Goal: Check status: Check status

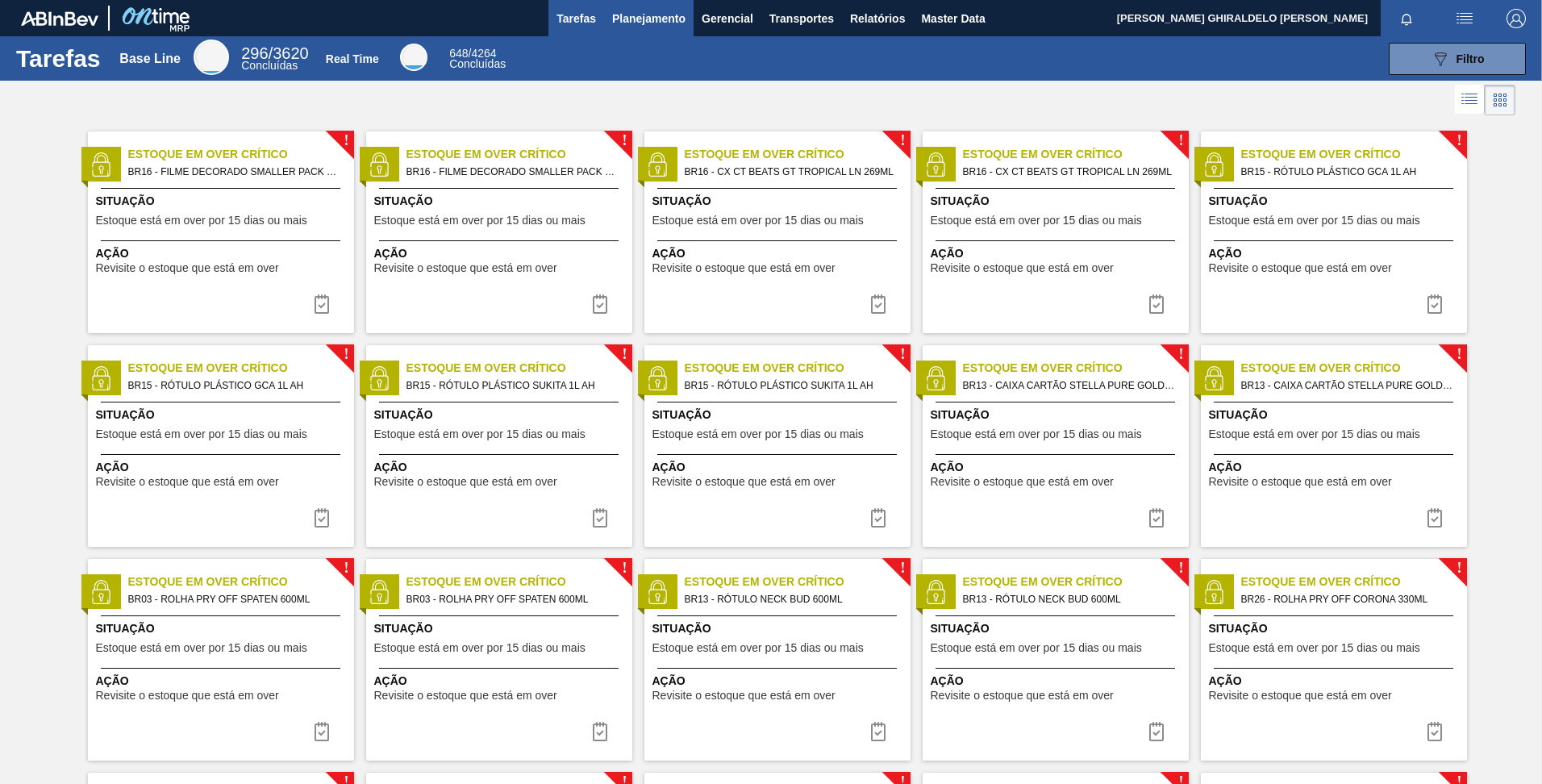
click at [670, 27] on span "Planejamento" at bounding box center [649, 18] width 74 height 20
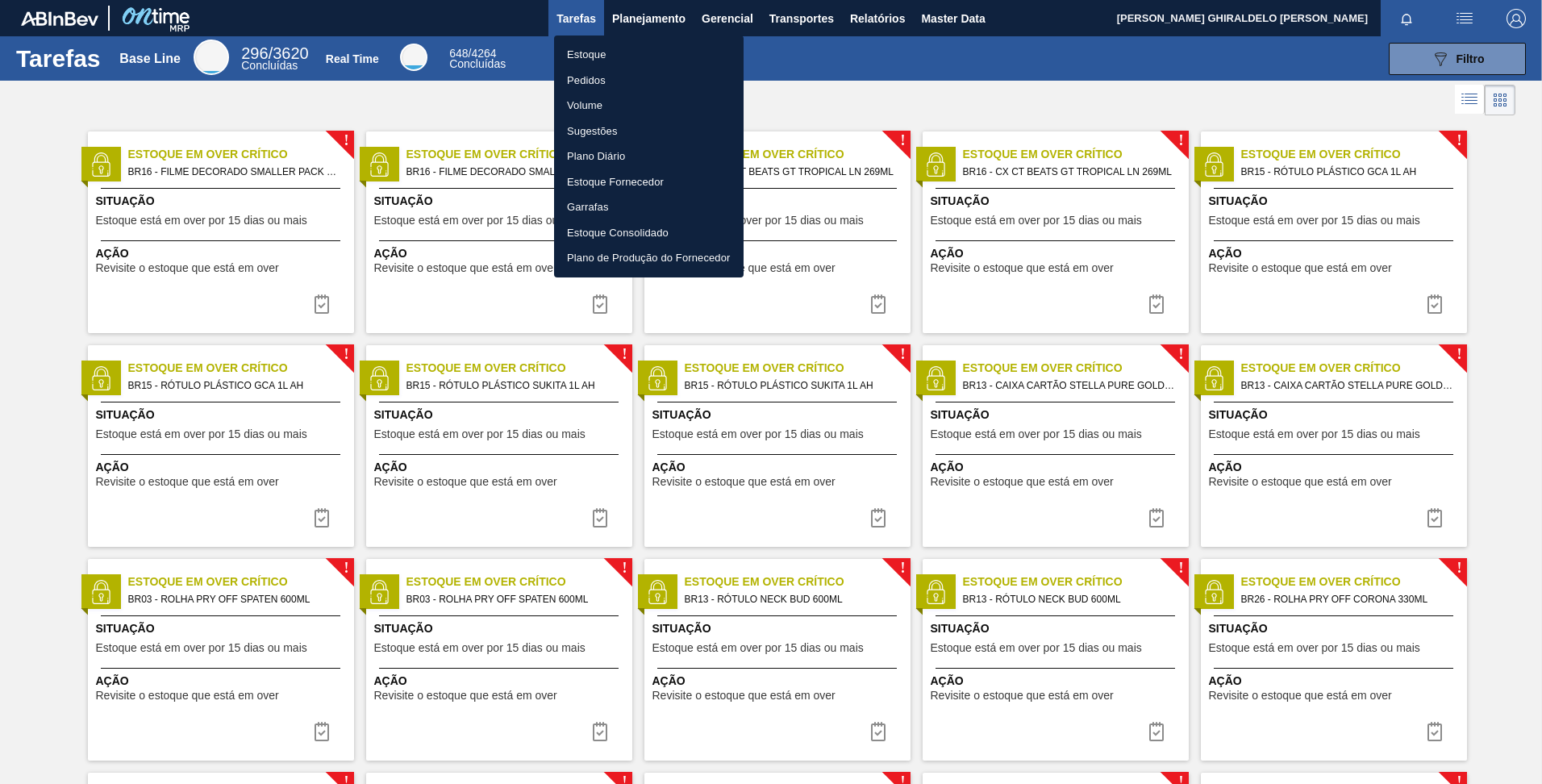
click at [597, 80] on li "Pedidos" at bounding box center [648, 80] width 190 height 25
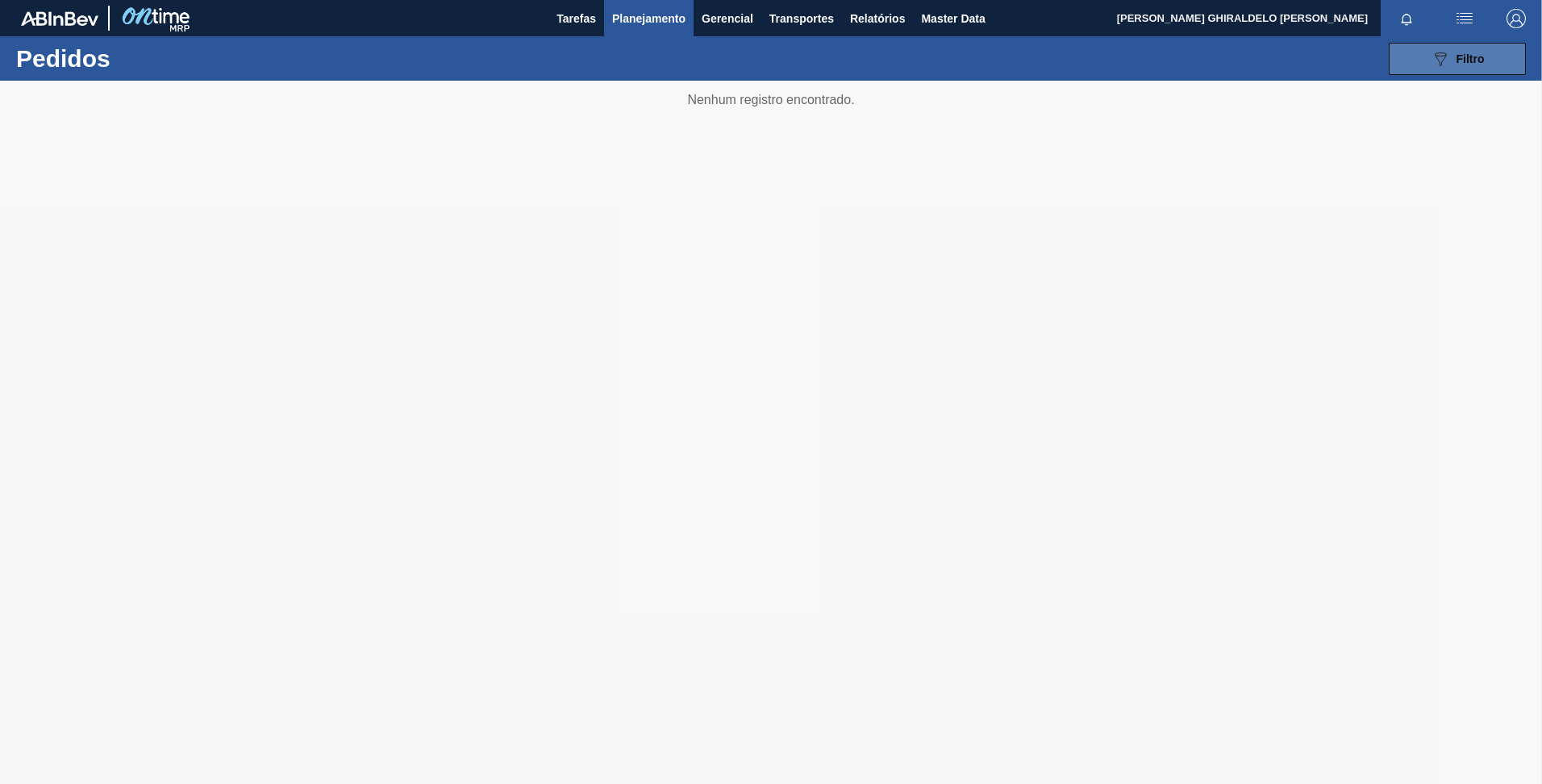
click at [1452, 58] on div "089F7B8B-B2A5-4AFE-B5C0-19BA573D28AC Filtro" at bounding box center [1457, 58] width 54 height 20
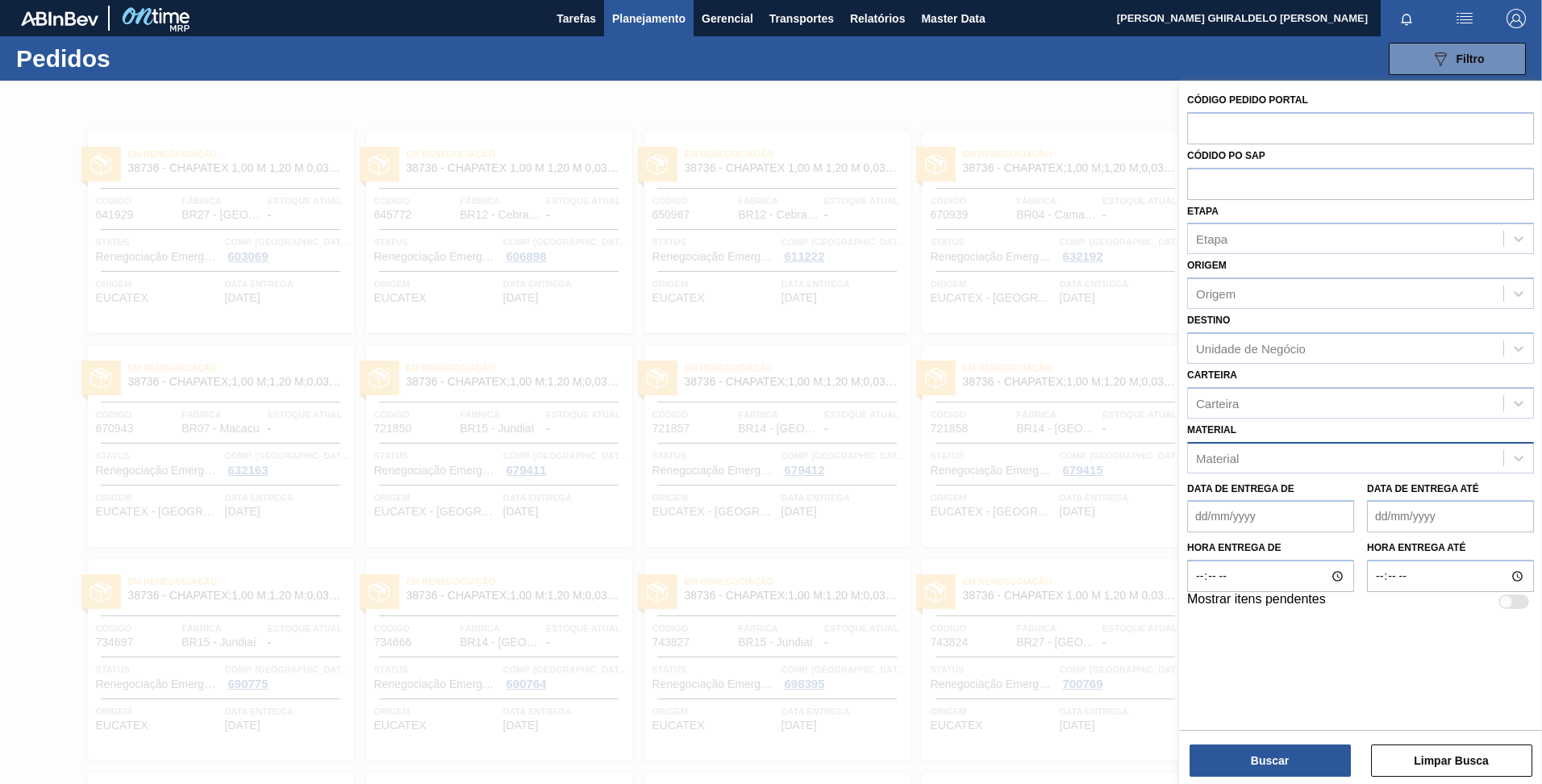
click at [1220, 455] on div "Material" at bounding box center [1216, 458] width 42 height 14
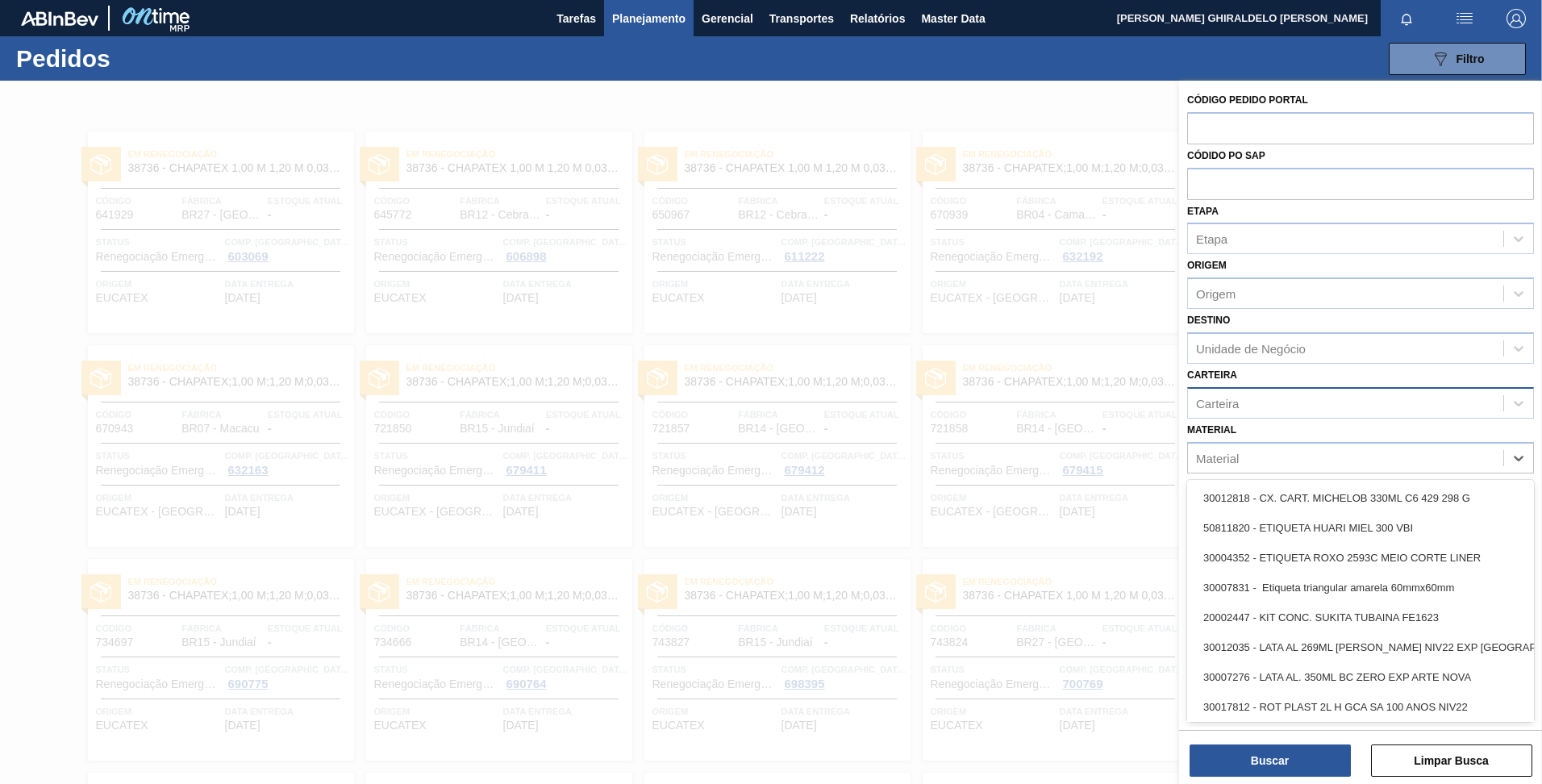
click at [1226, 397] on div "Carteira" at bounding box center [1216, 403] width 42 height 14
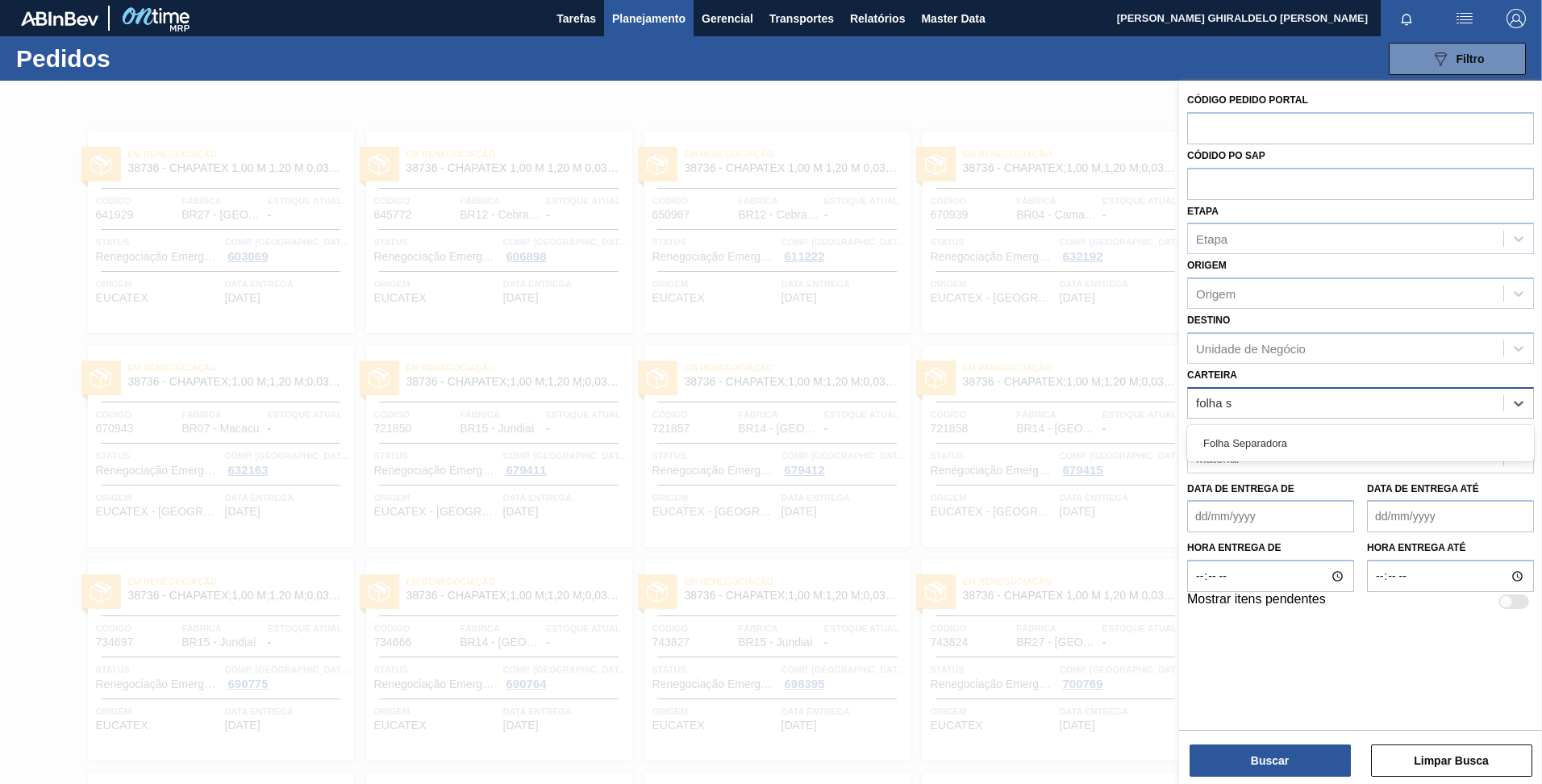
type input "folha se"
click at [1239, 436] on div "Folha Separadora" at bounding box center [1360, 443] width 346 height 30
click at [1272, 286] on div "Origem" at bounding box center [1346, 293] width 315 height 24
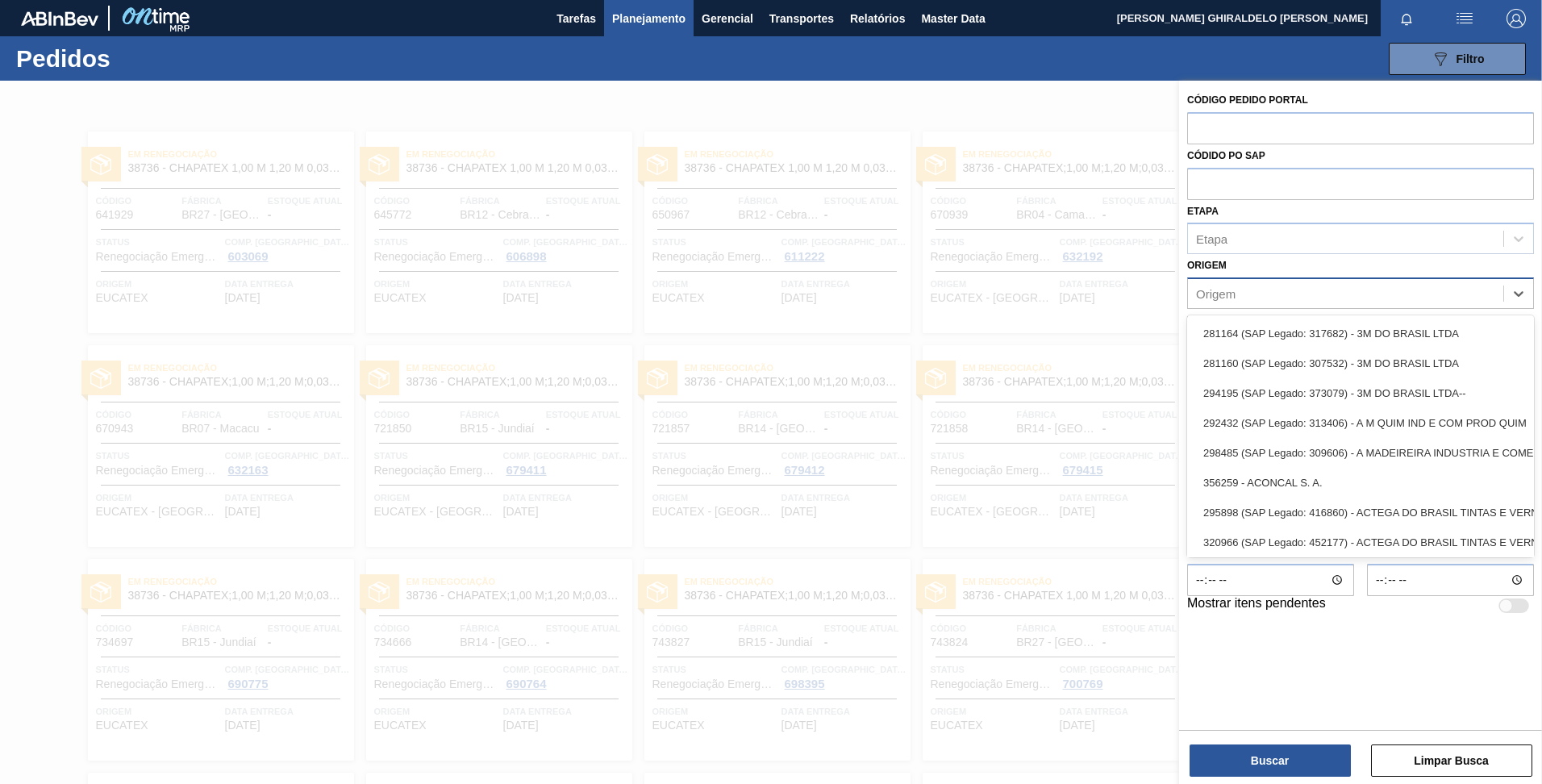
click at [1272, 286] on div "Origem" at bounding box center [1346, 293] width 315 height 24
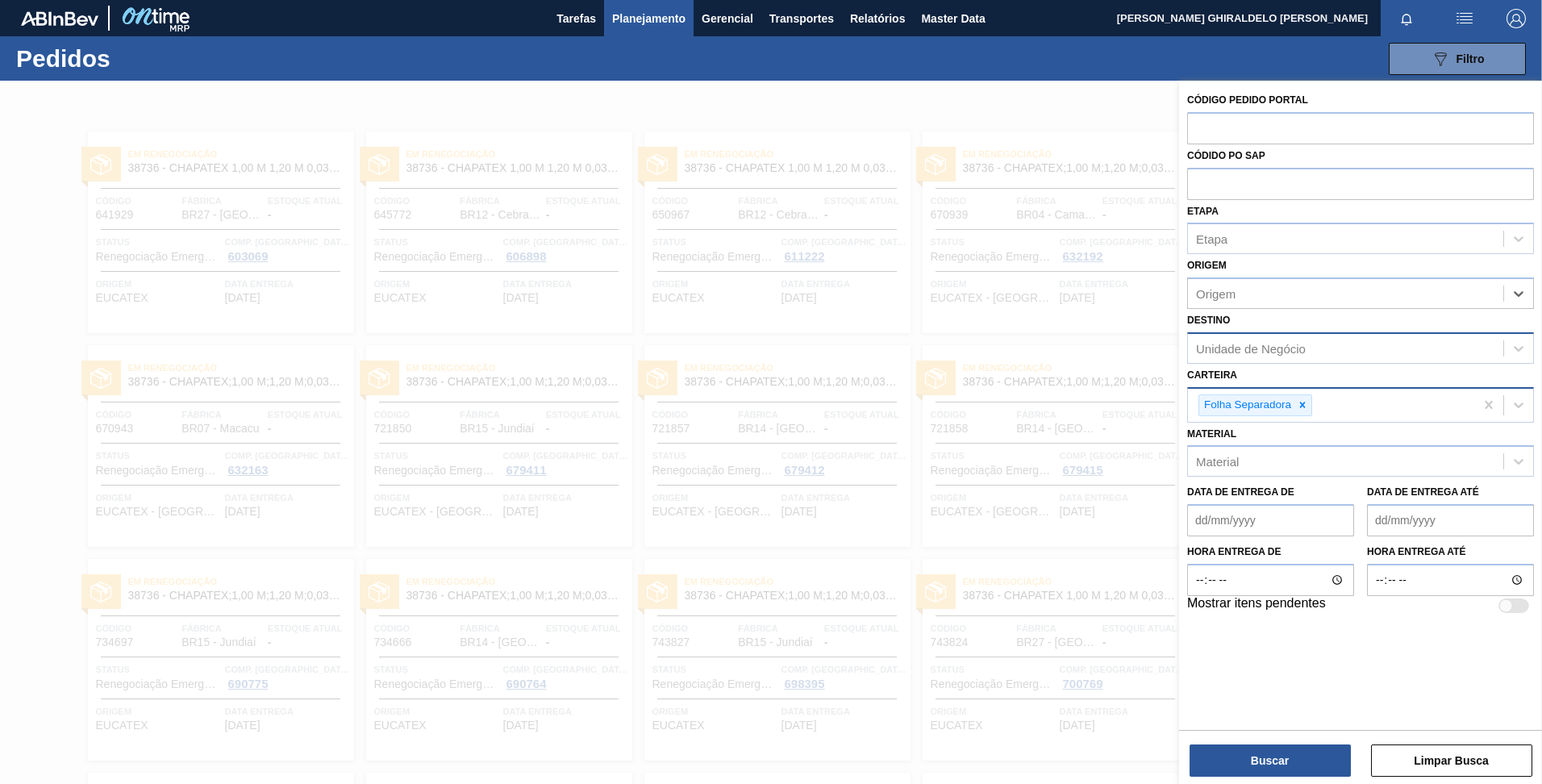
click at [1236, 338] on div "Unidade de Negócio" at bounding box center [1346, 347] width 315 height 24
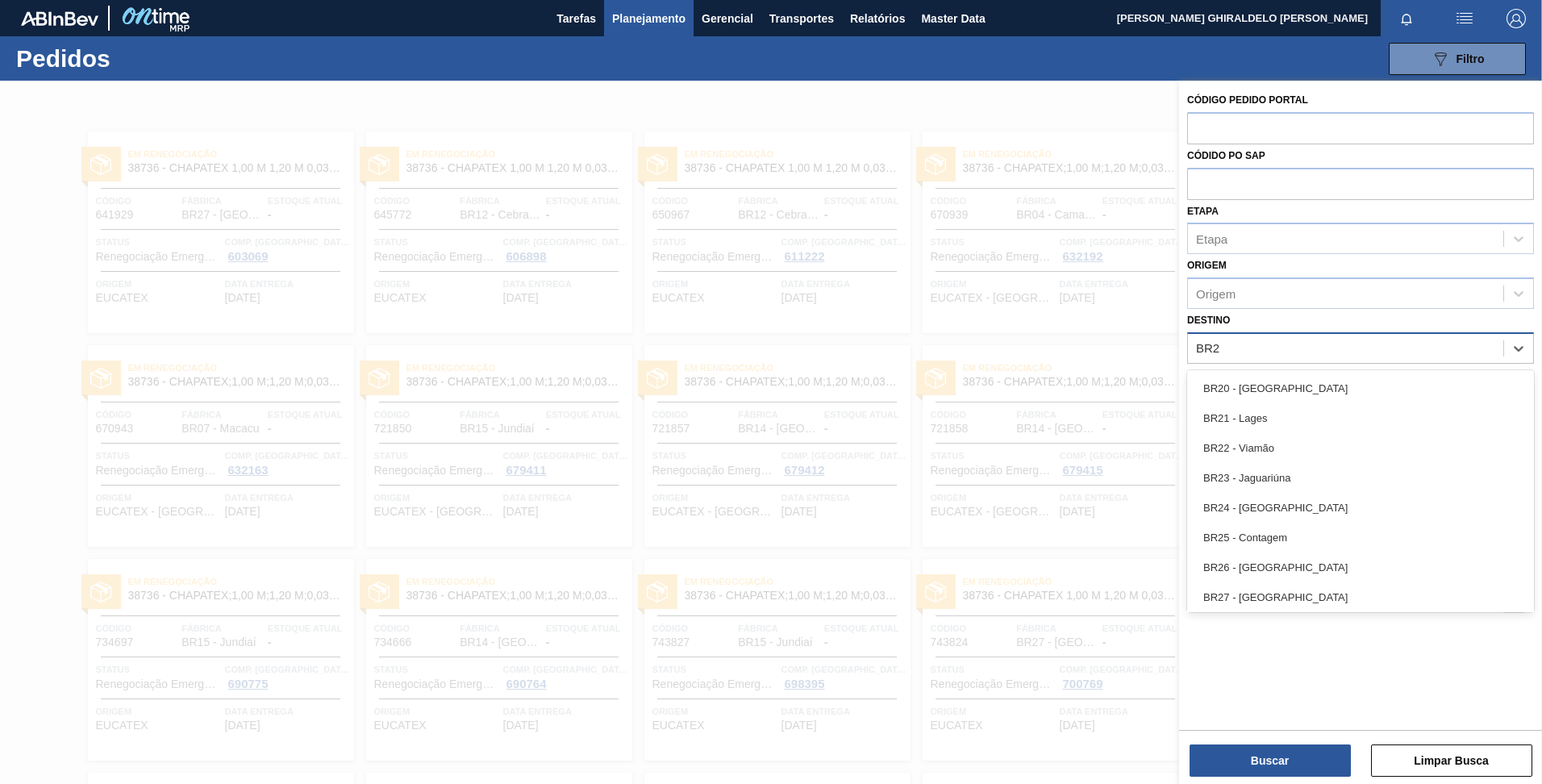
type input "BR24"
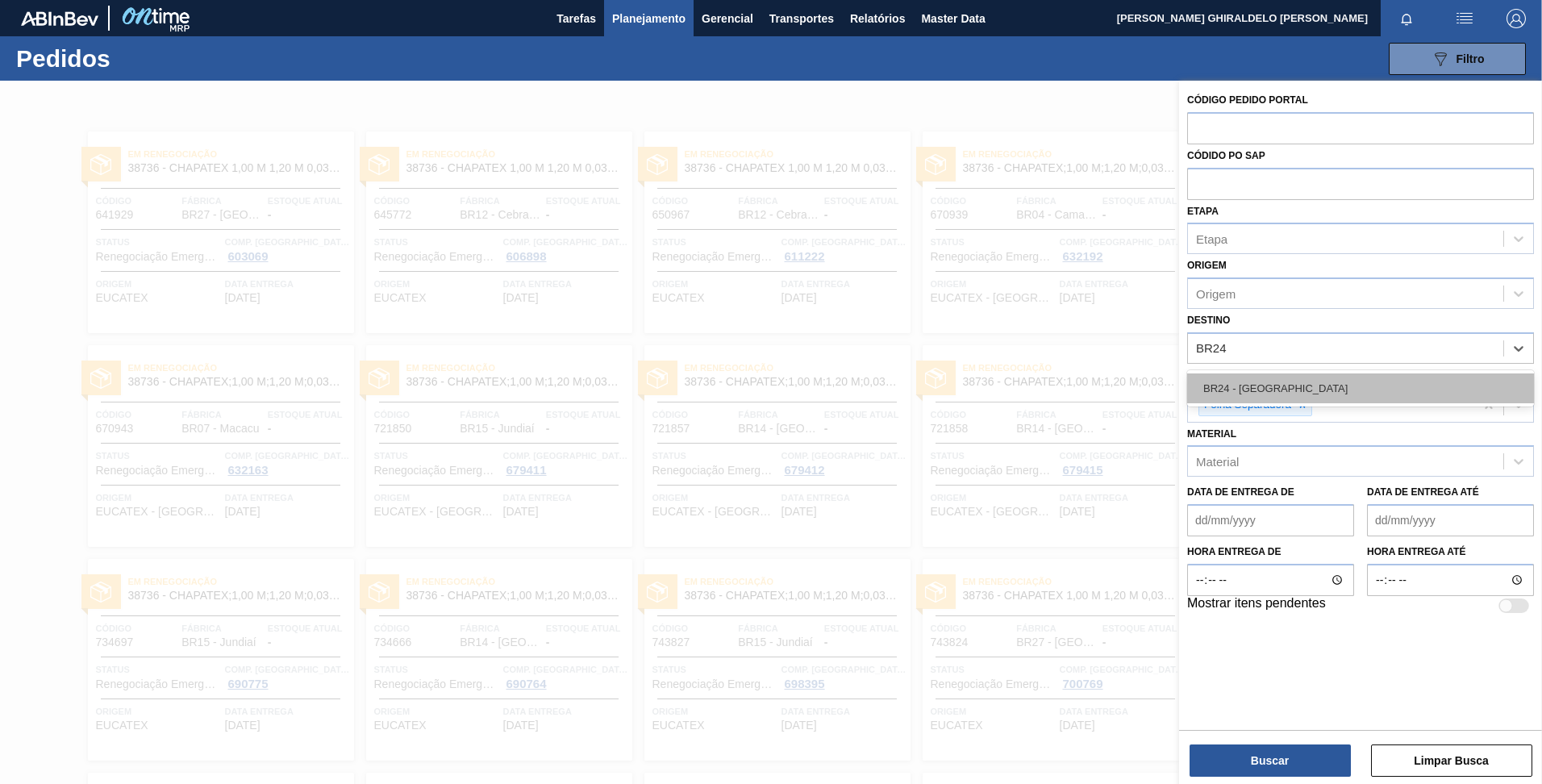
click at [1233, 379] on div "BR24 - [GEOGRAPHIC_DATA]" at bounding box center [1360, 389] width 346 height 30
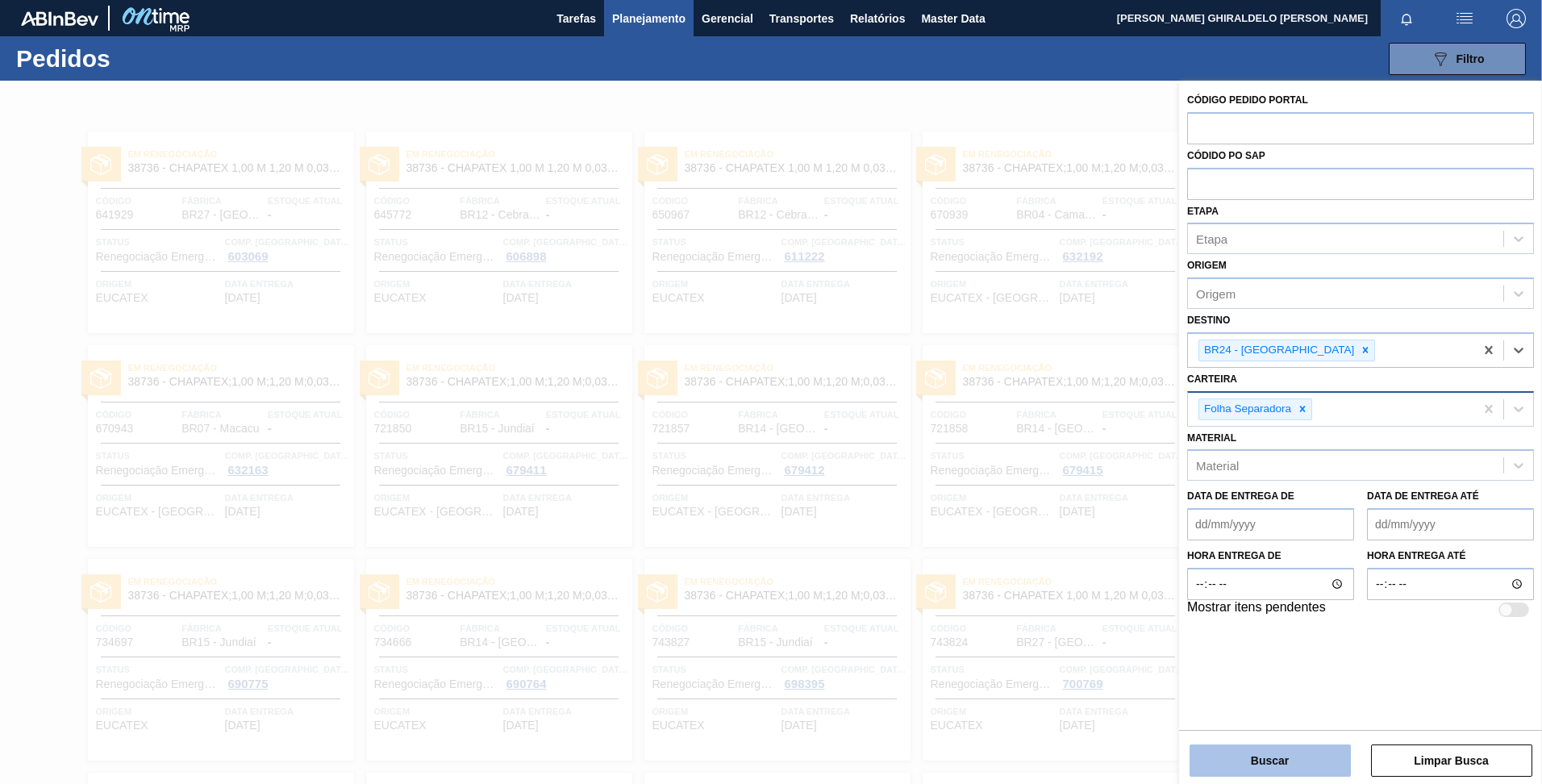
click at [1255, 744] on button "Buscar" at bounding box center [1269, 760] width 161 height 32
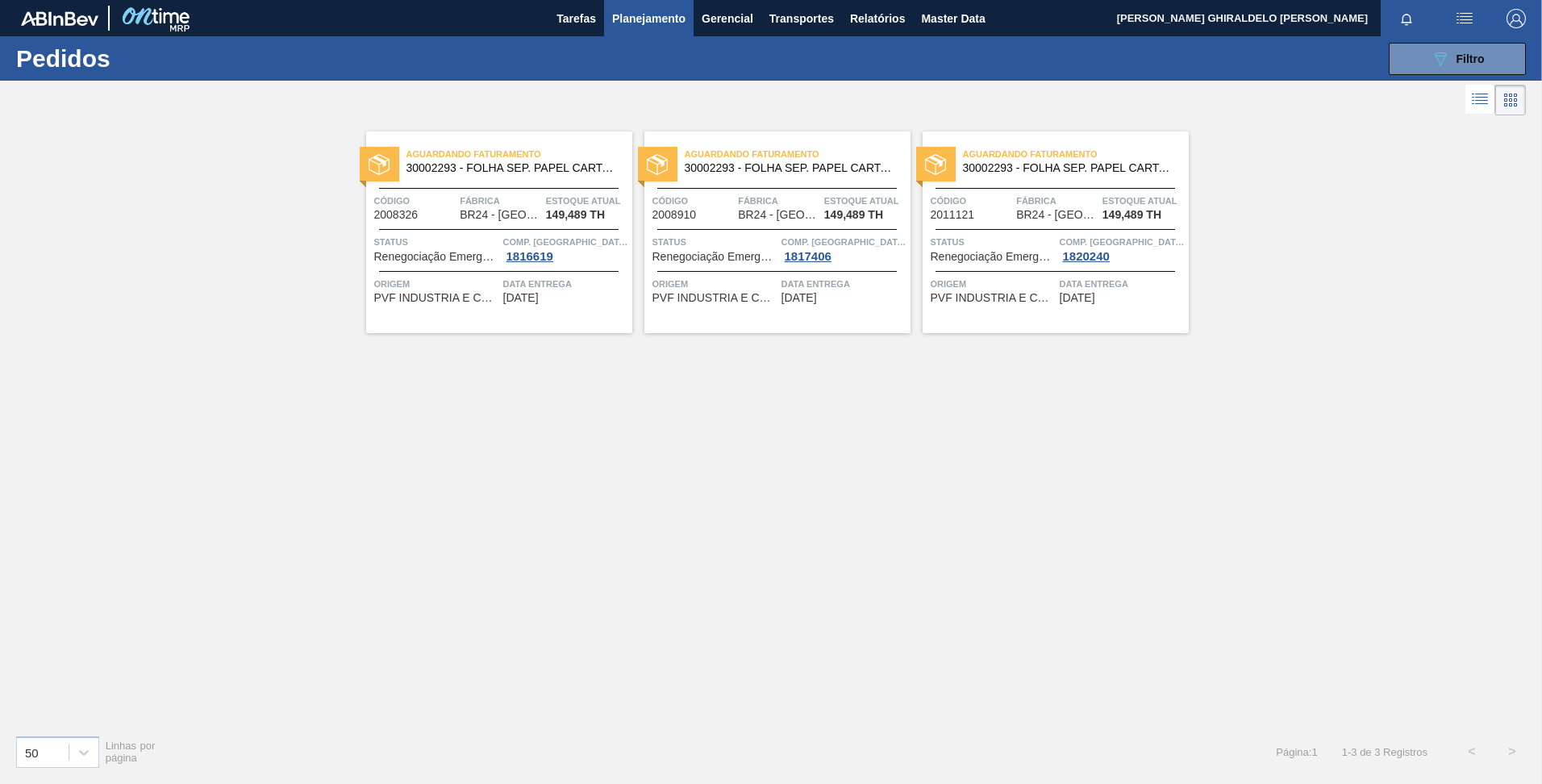
click at [740, 155] on span "Aguardando Faturamento" at bounding box center [797, 154] width 226 height 16
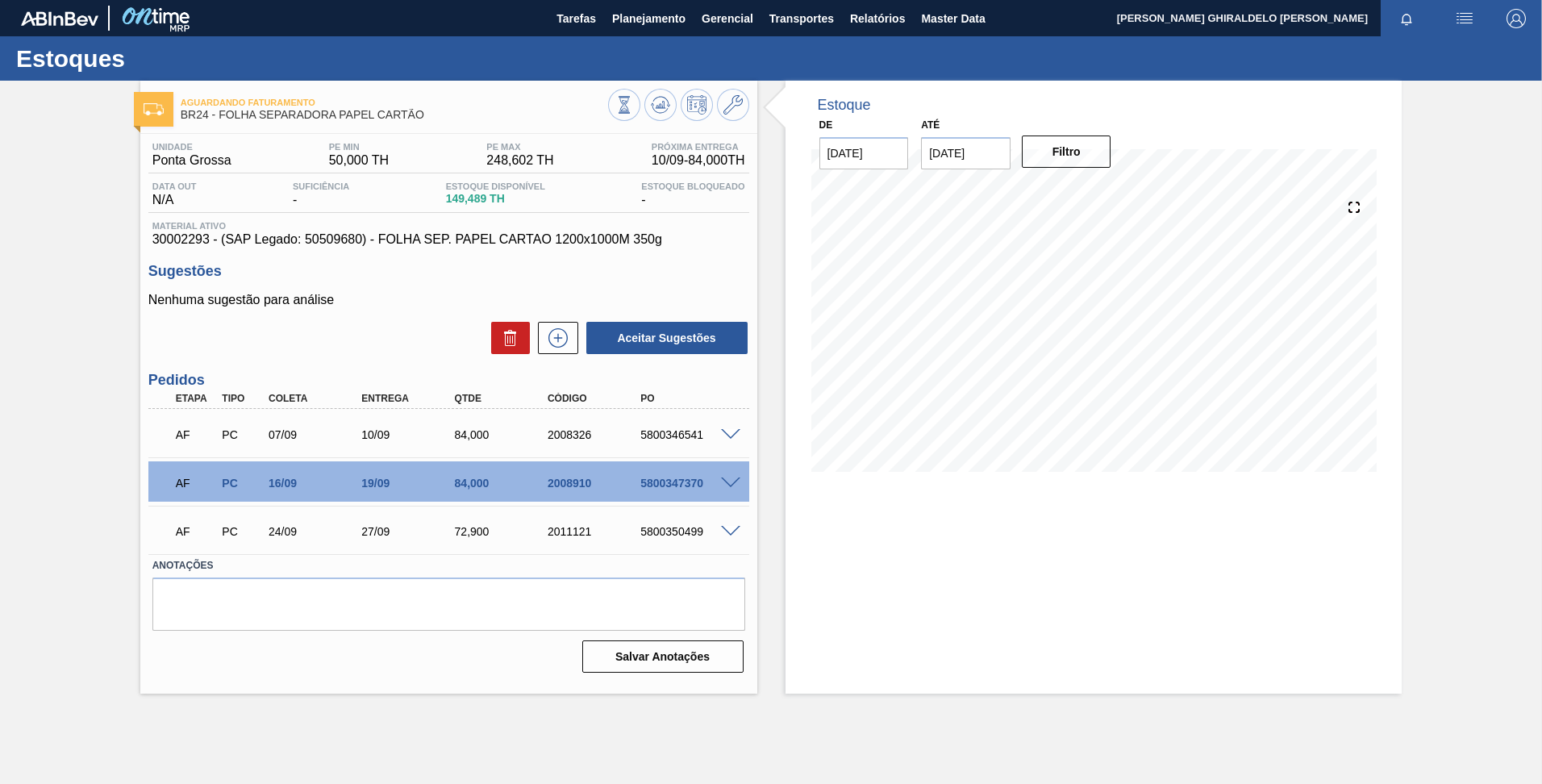
click at [197, 241] on span "30002293 - (SAP Legado: 50509680) - FOLHA SEP. PAPEL CARTAO 1200x1000M 350g" at bounding box center [449, 239] width 593 height 14
copy span "30002293"
